Goal: Navigation & Orientation: Go to known website

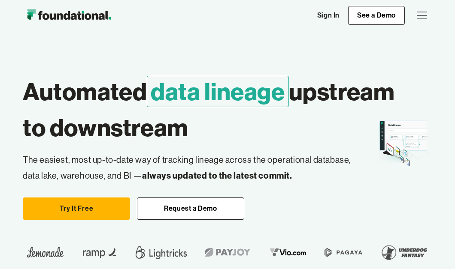
click at [83, 11] on img "home" at bounding box center [69, 15] width 92 height 17
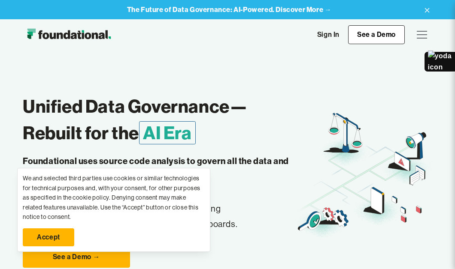
click at [50, 238] on link "Accept" at bounding box center [48, 238] width 51 height 18
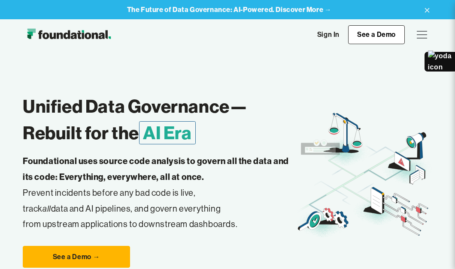
click at [439, 66] on div at bounding box center [439, 61] width 31 height 21
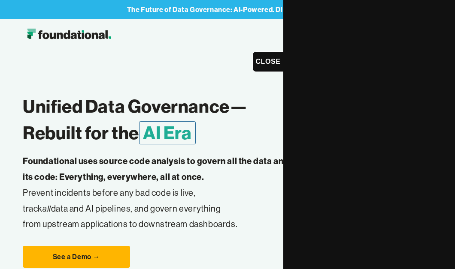
click at [263, 62] on div "CLOSE" at bounding box center [267, 61] width 31 height 21
